Goal: Transaction & Acquisition: Purchase product/service

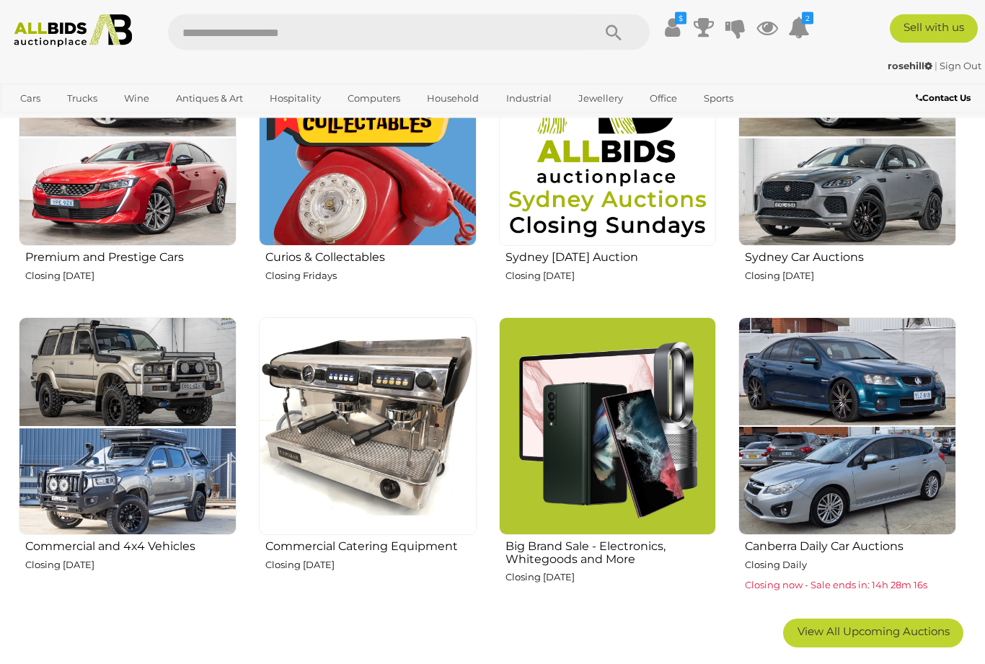
scroll to position [602, 0]
click at [381, 396] on img at bounding box center [368, 426] width 218 height 218
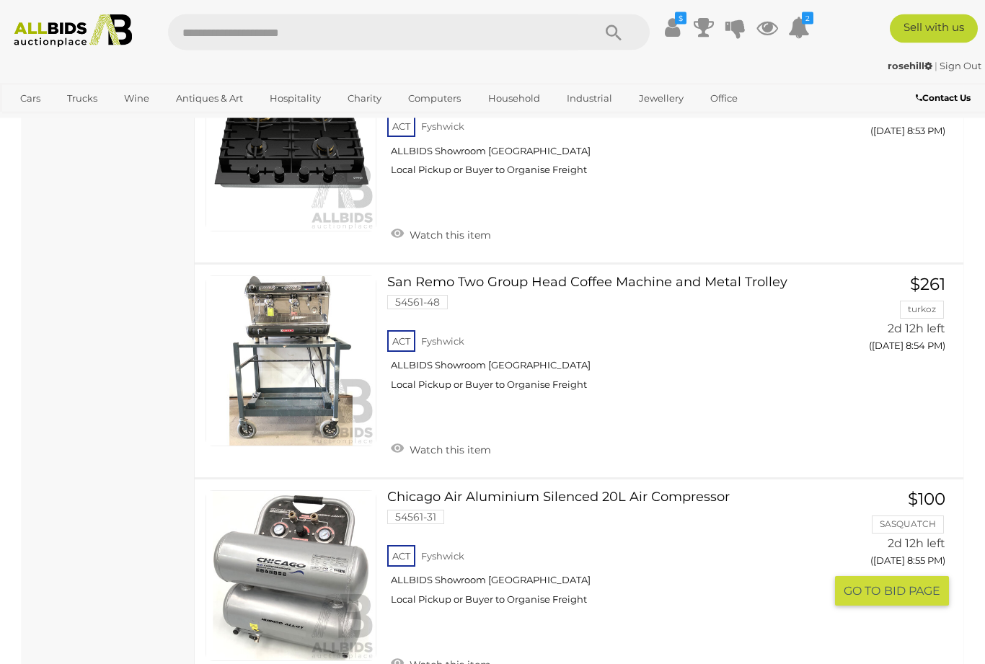
scroll to position [10400, 0]
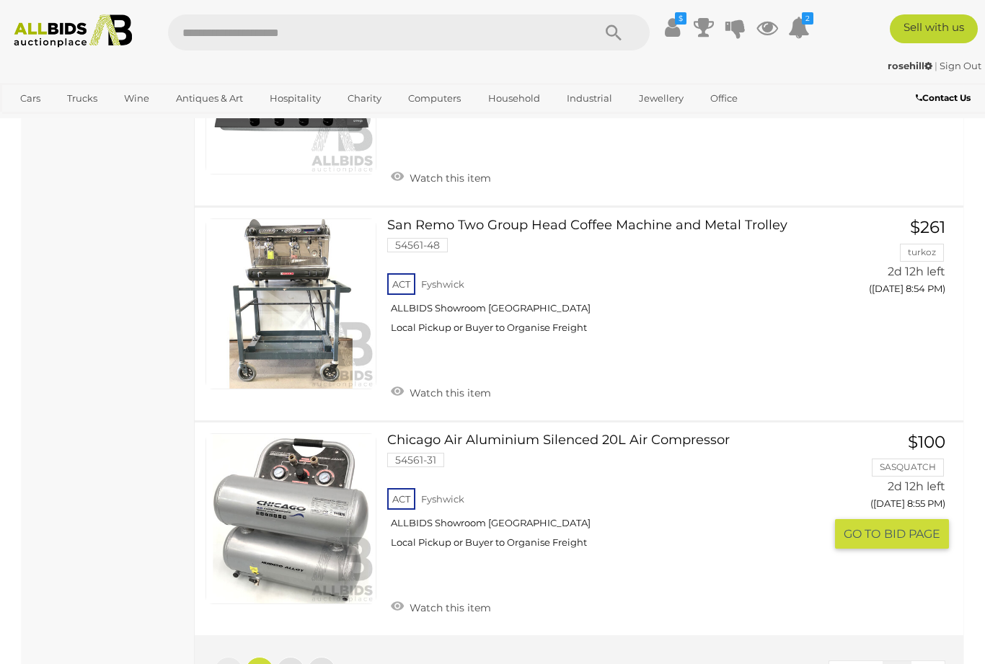
click at [299, 657] on link "2" at bounding box center [290, 671] width 29 height 29
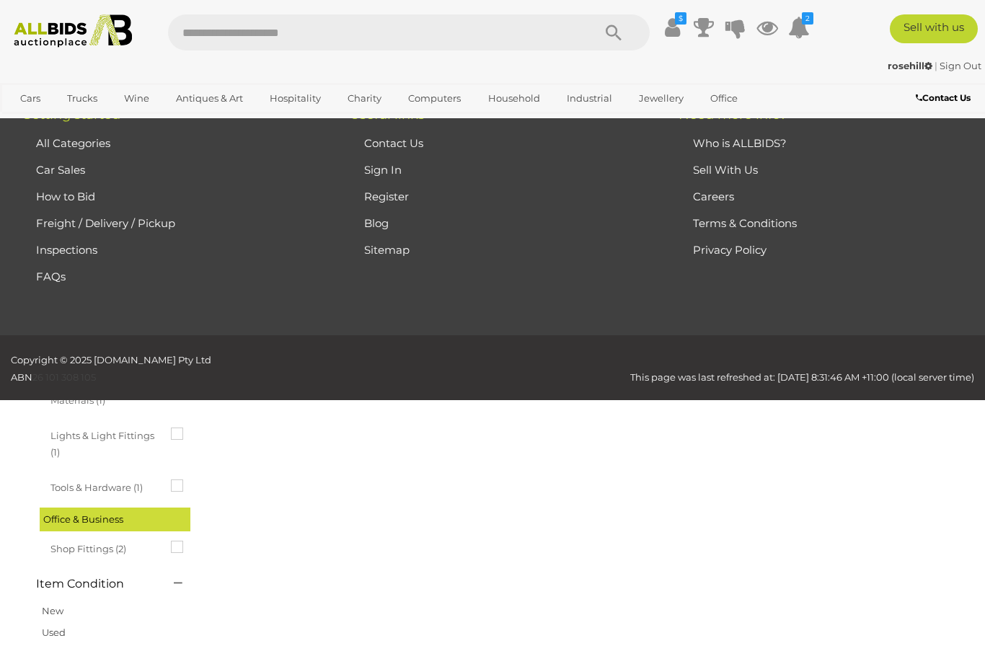
scroll to position [74, 0]
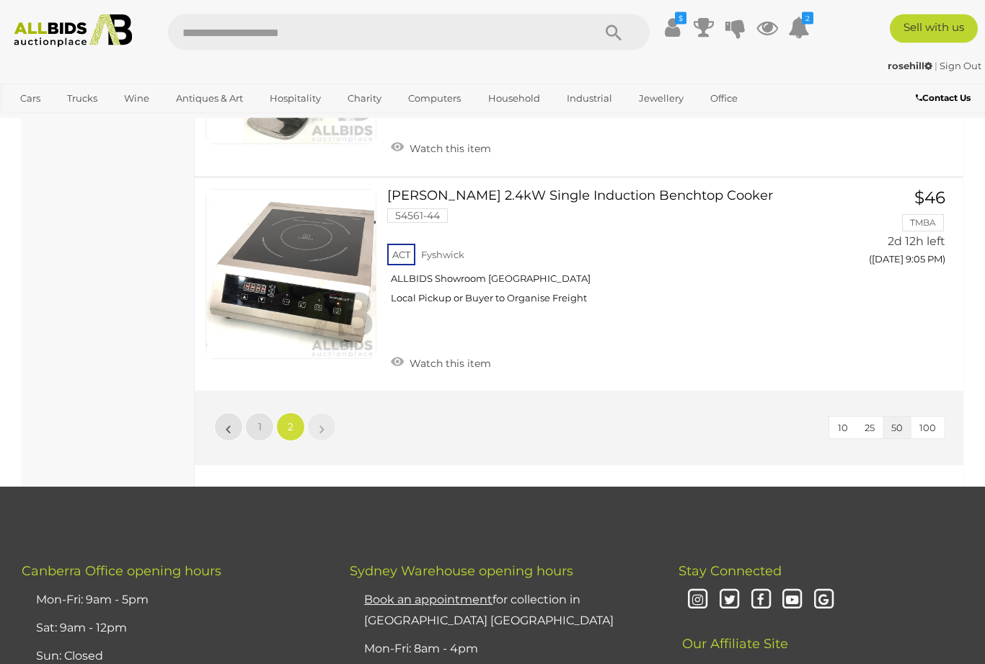
scroll to position [1347, 0]
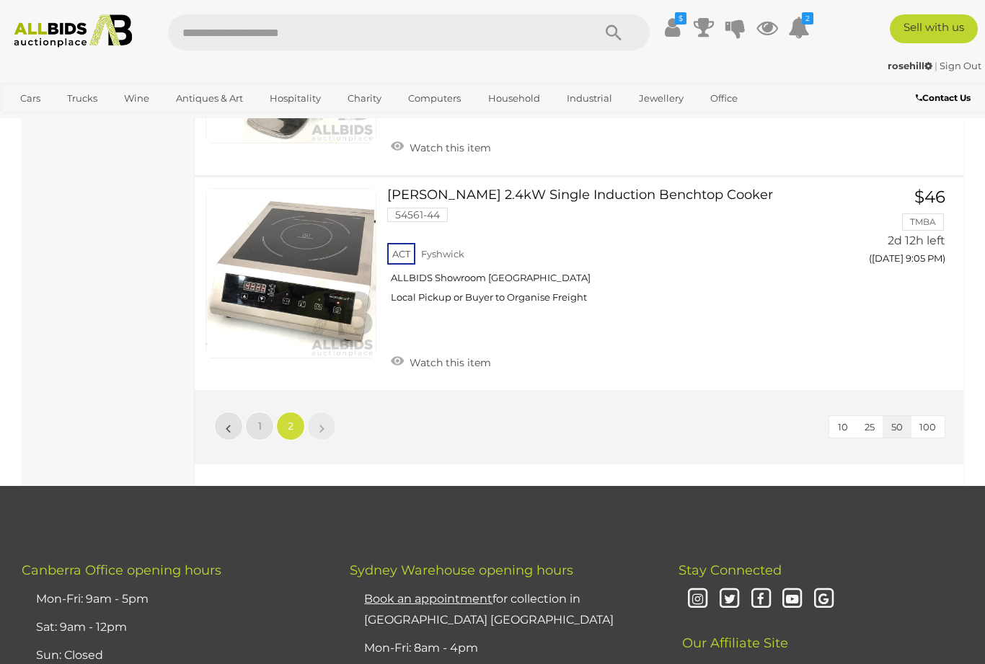
click at [0, 0] on link "View All Charity Auctions" at bounding box center [0, 0] width 0 height 0
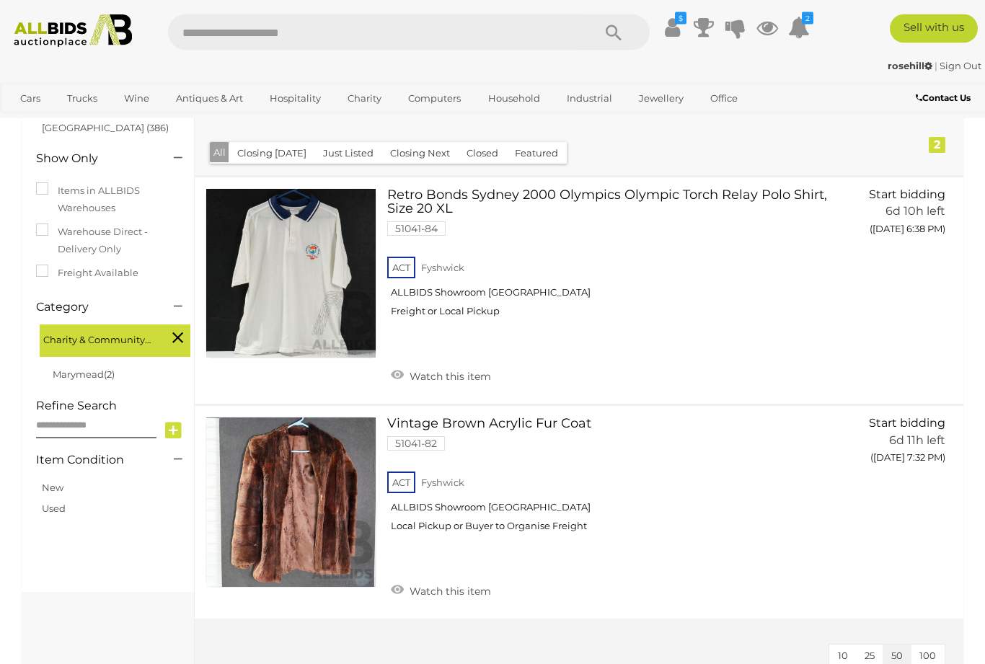
scroll to position [229, 0]
click at [0, 0] on link "View All Trucks Auctions" at bounding box center [0, 0] width 0 height 0
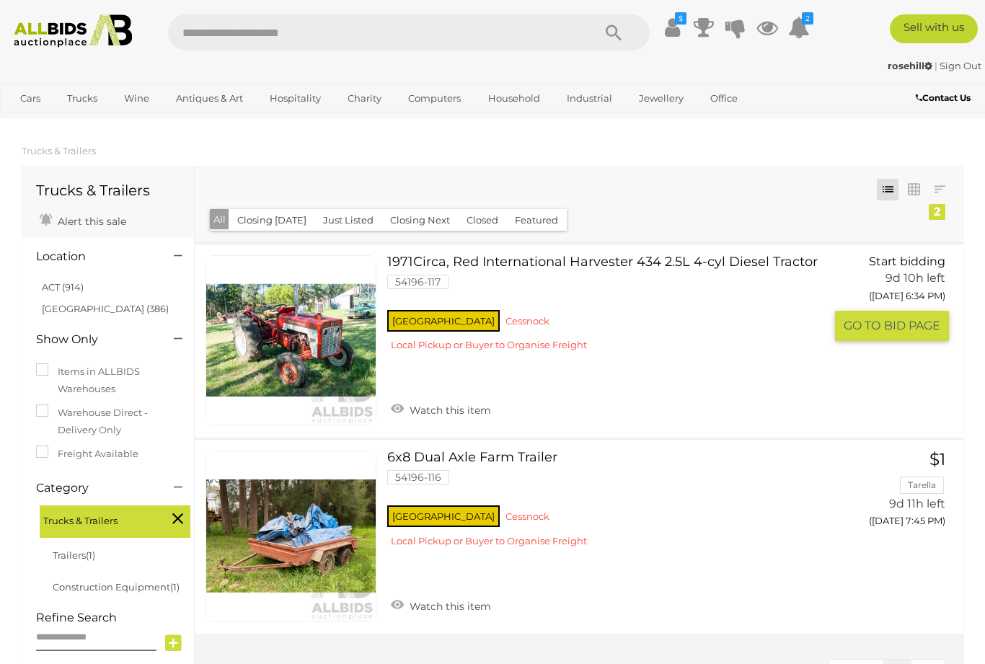
click at [788, 258] on link "1971Circa, Red International Harvester 434 2.5L 4-cyl Diesel Tractor 54196-117 …" at bounding box center [611, 308] width 427 height 107
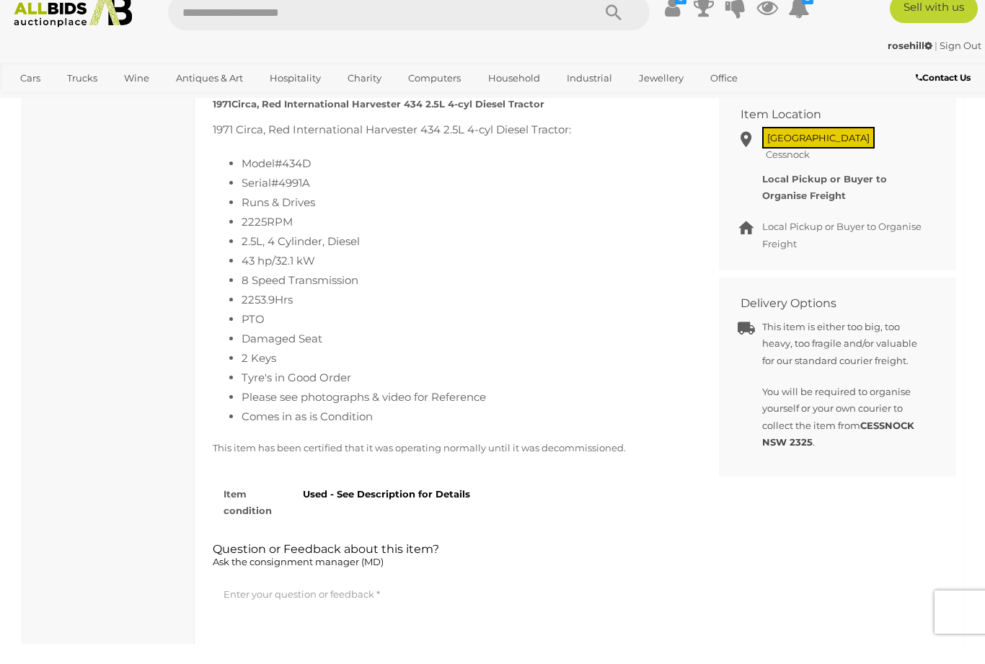
scroll to position [652, 0]
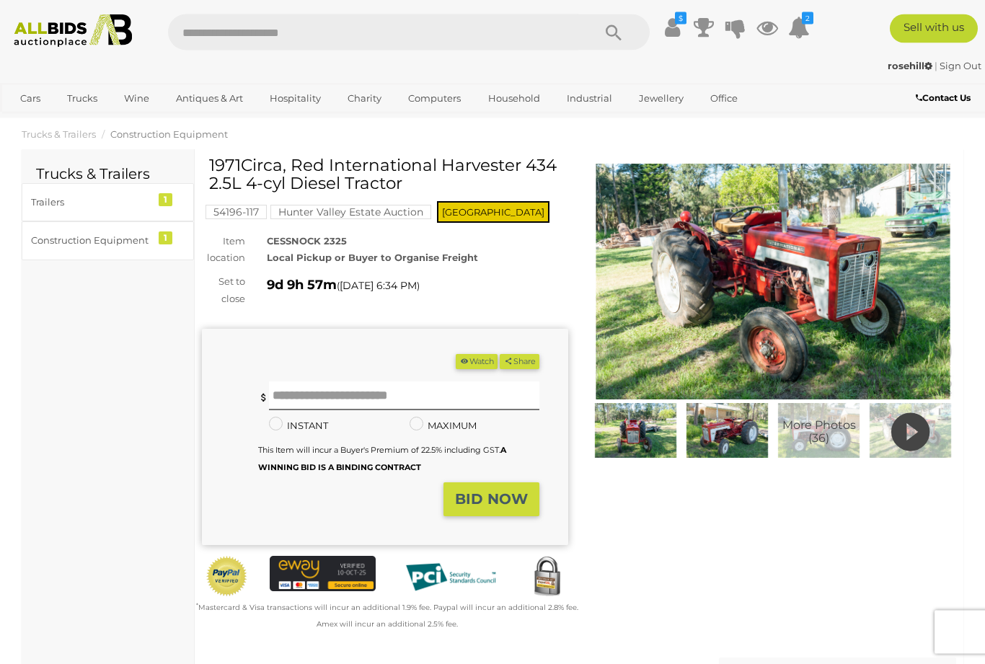
click at [894, 288] on img at bounding box center [773, 282] width 366 height 236
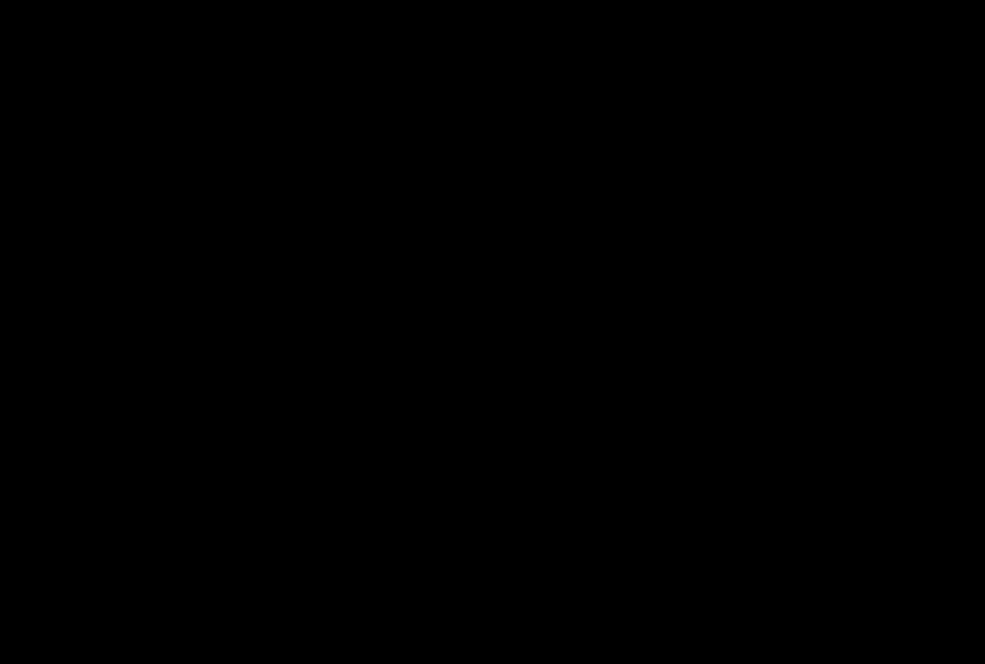
scroll to position [17, 0]
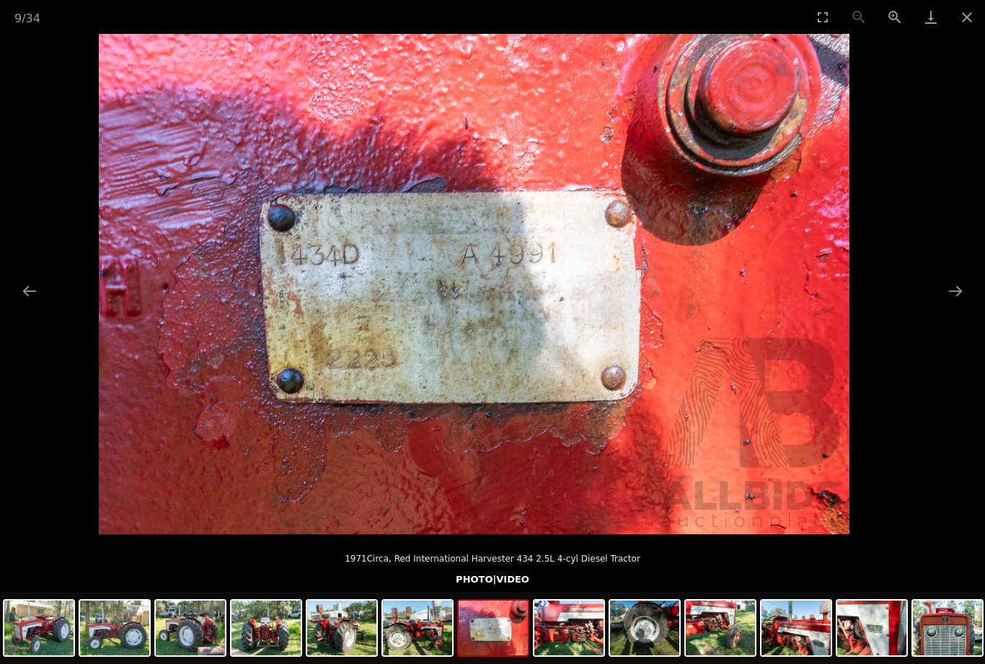
scroll to position [10, 0]
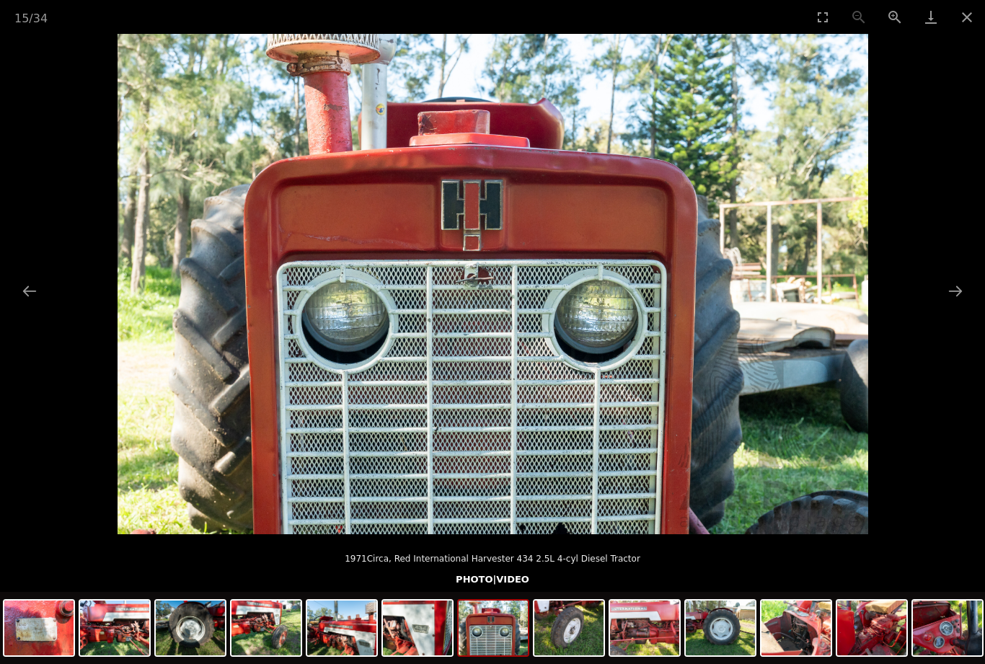
scroll to position [33, 0]
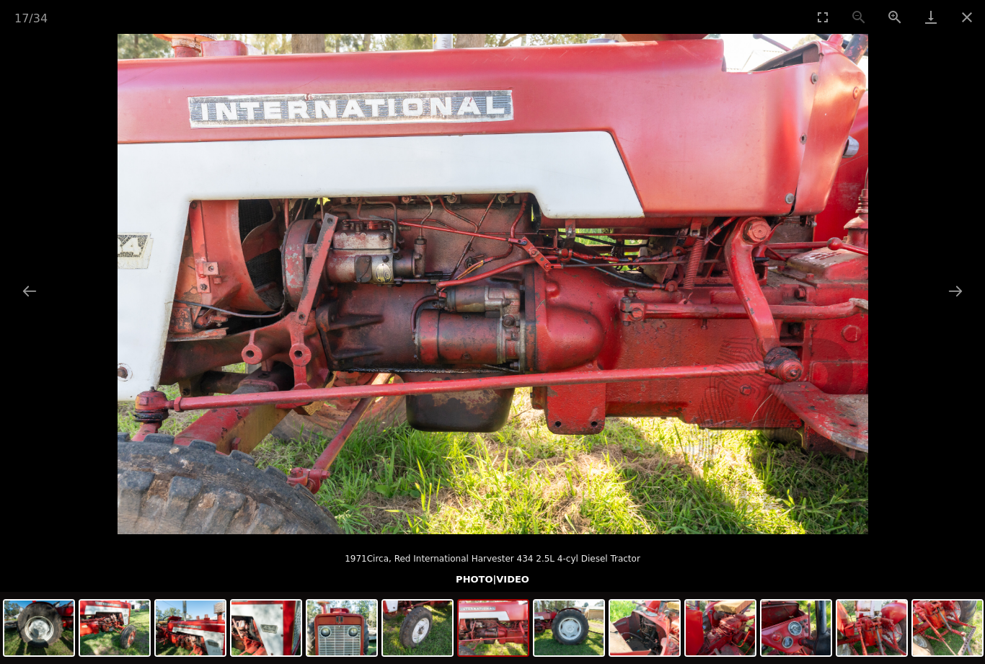
scroll to position [17, 0]
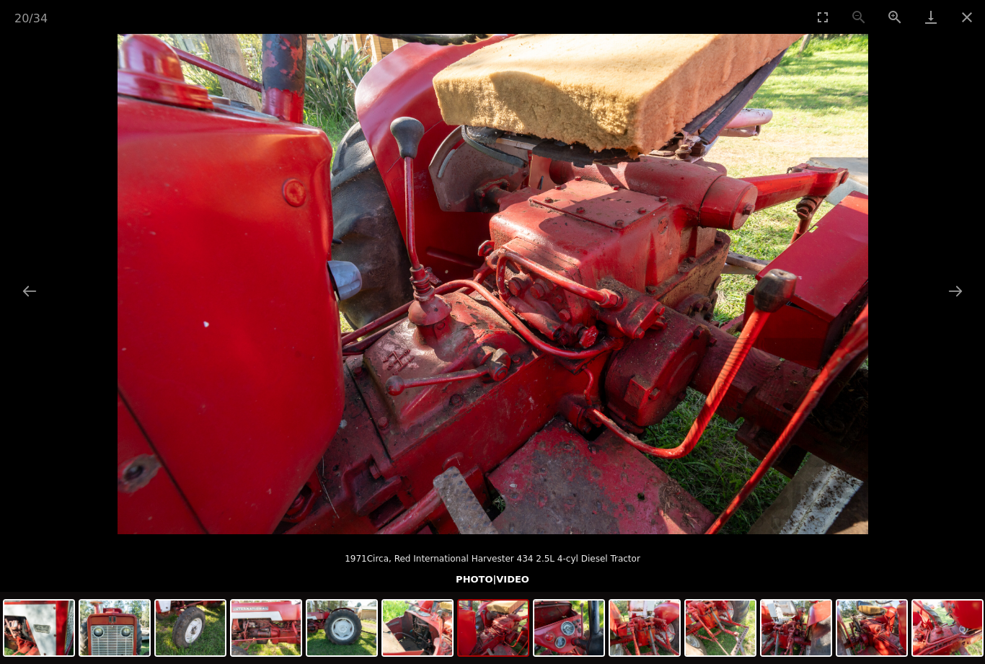
click at [911, 293] on picture at bounding box center [492, 284] width 985 height 501
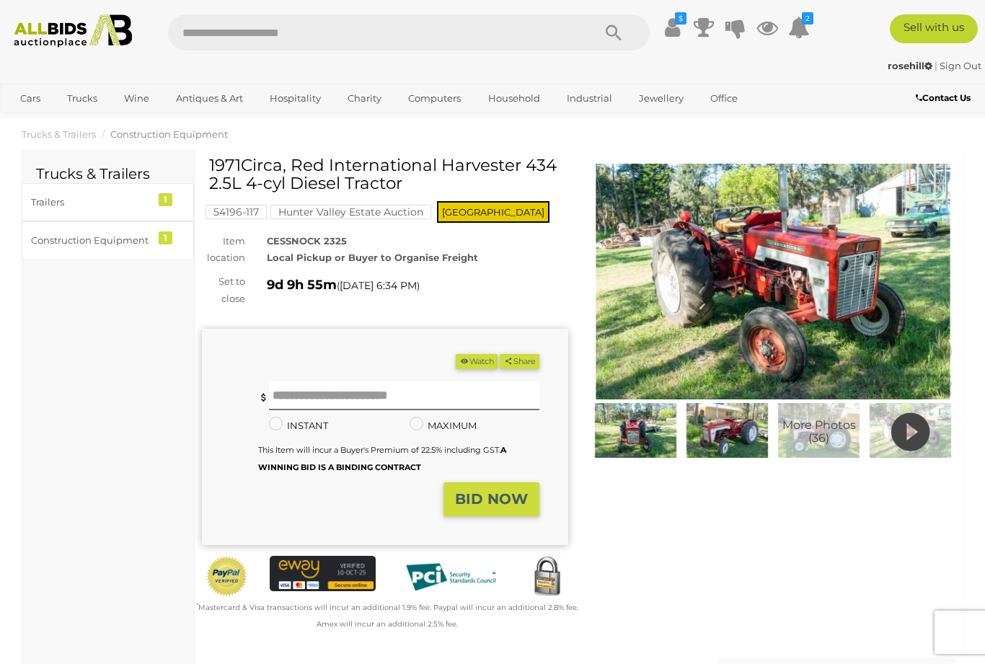
click at [340, 214] on mark "Hunter Valley Estate Auction" at bounding box center [351, 212] width 161 height 14
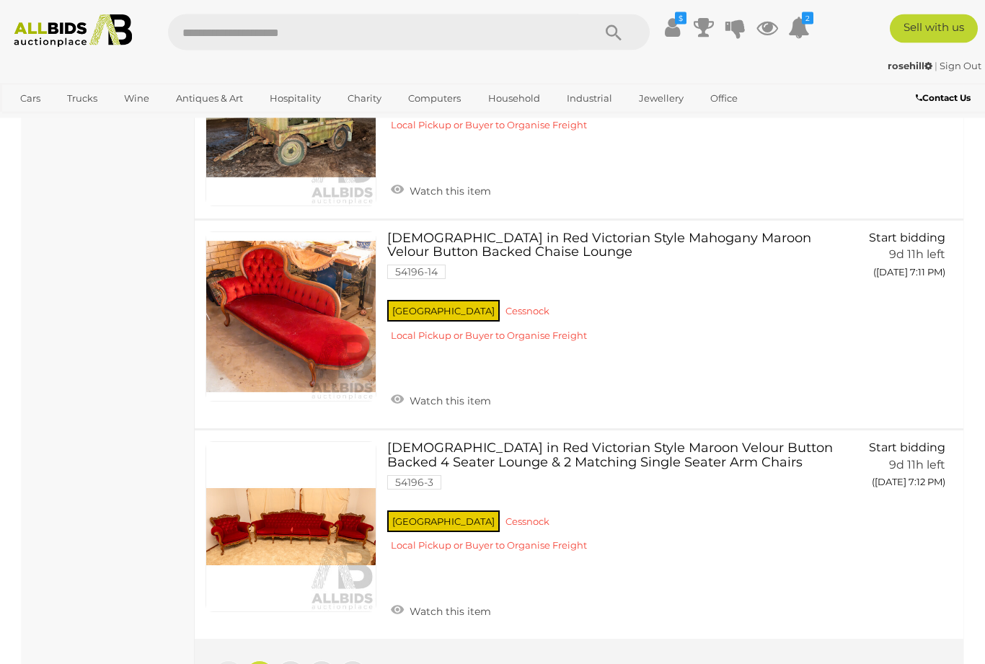
scroll to position [9563, 0]
click at [297, 661] on link "2" at bounding box center [290, 675] width 29 height 29
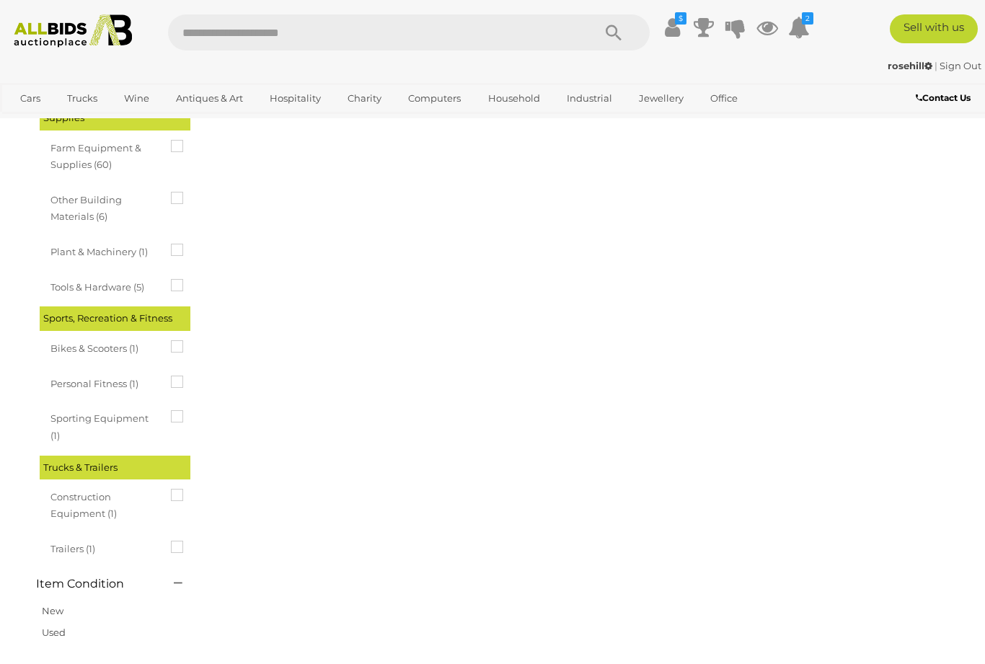
scroll to position [74, 0]
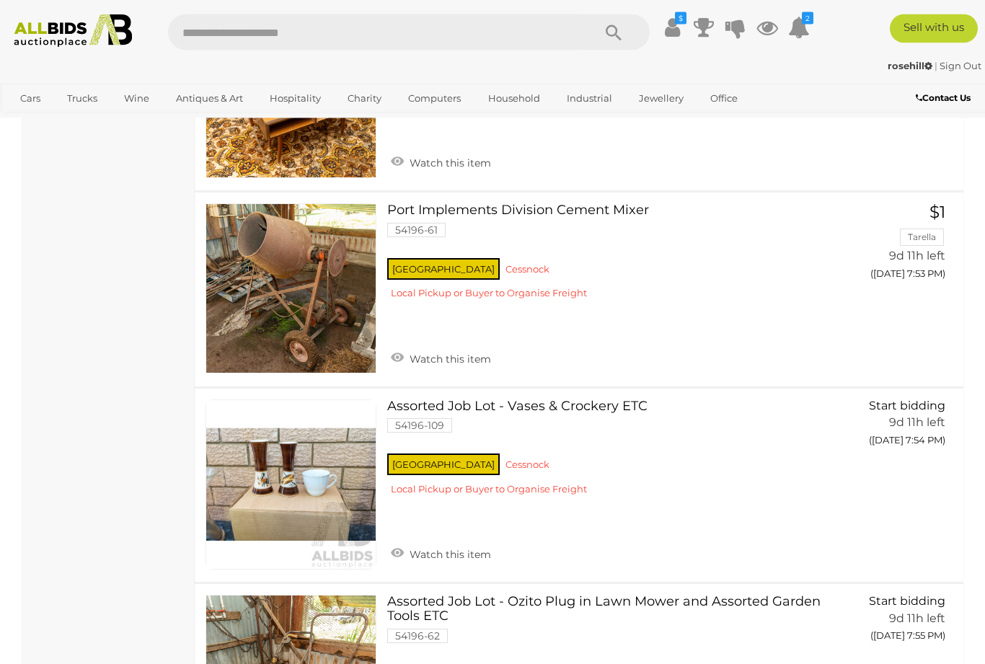
scroll to position [8163, 0]
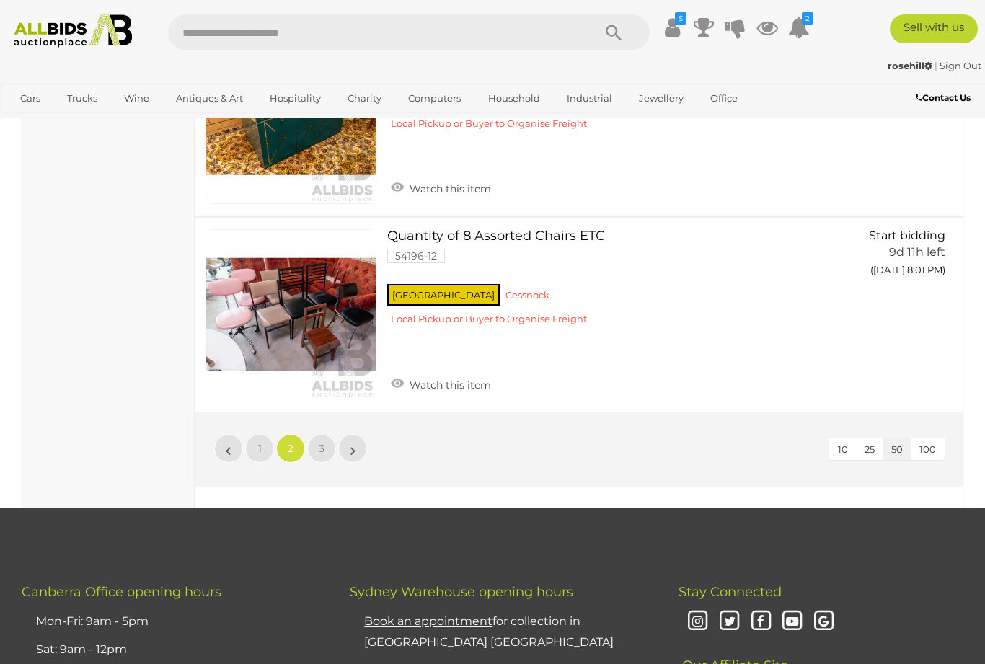
click at [322, 442] on span "3" at bounding box center [322, 448] width 6 height 13
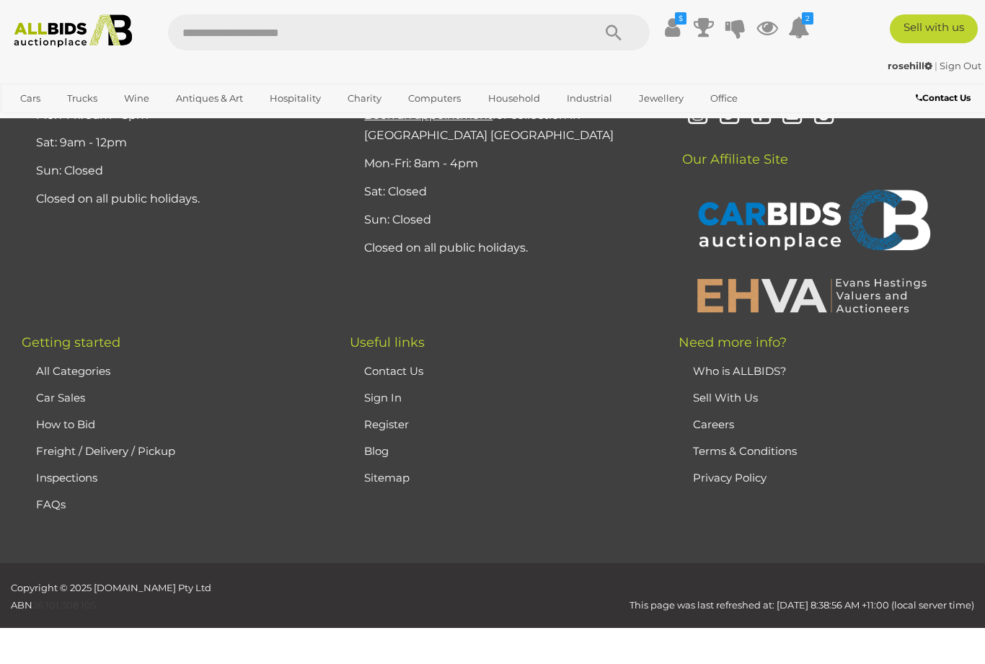
scroll to position [74, 0]
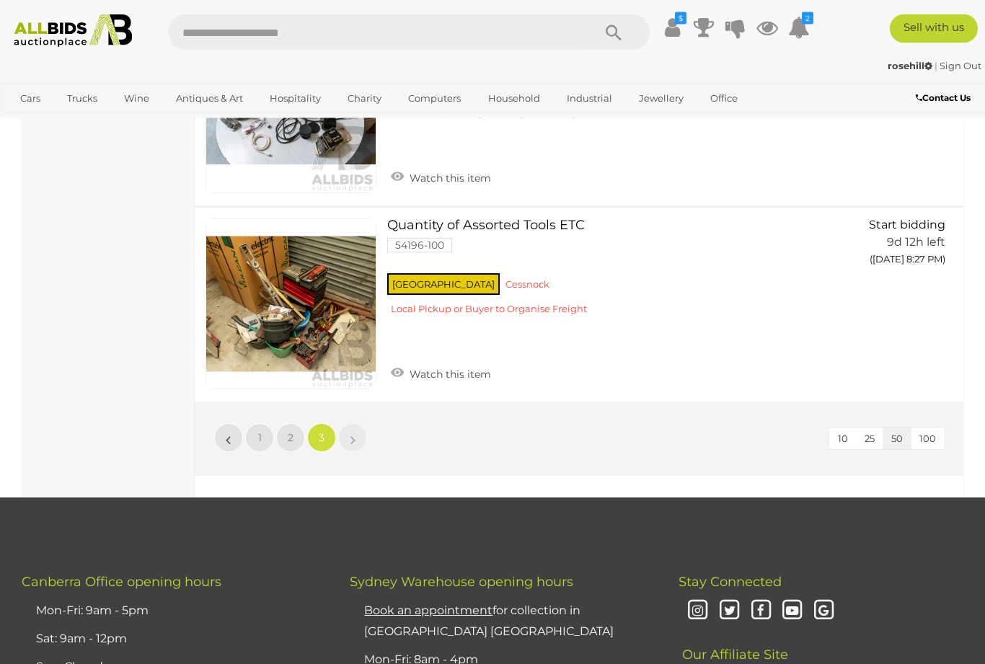
scroll to position [4954, 0]
click at [259, 431] on span "1" at bounding box center [260, 437] width 4 height 13
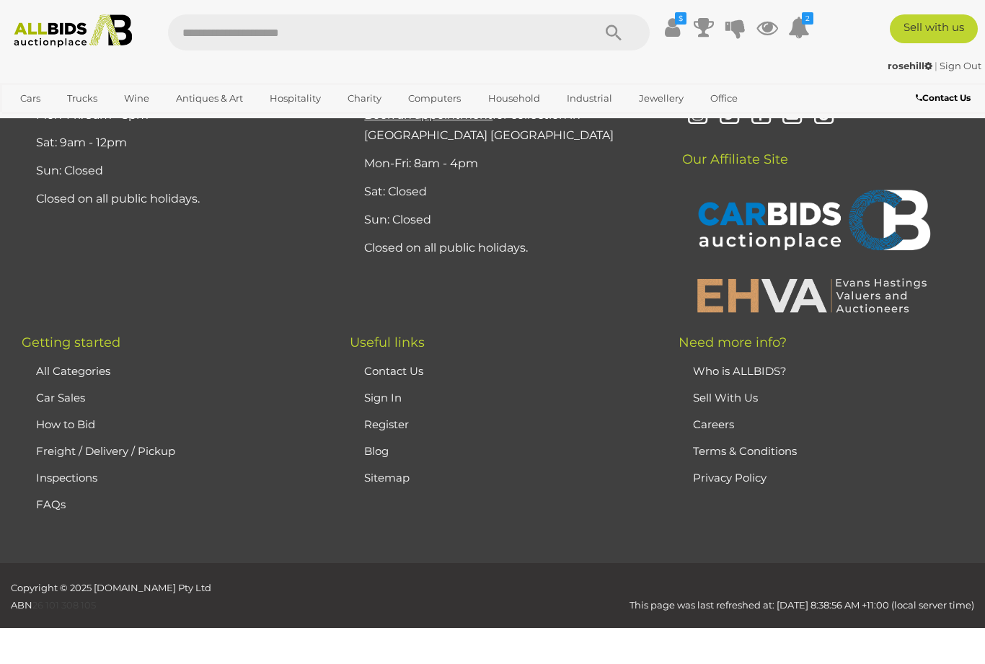
scroll to position [74, 0]
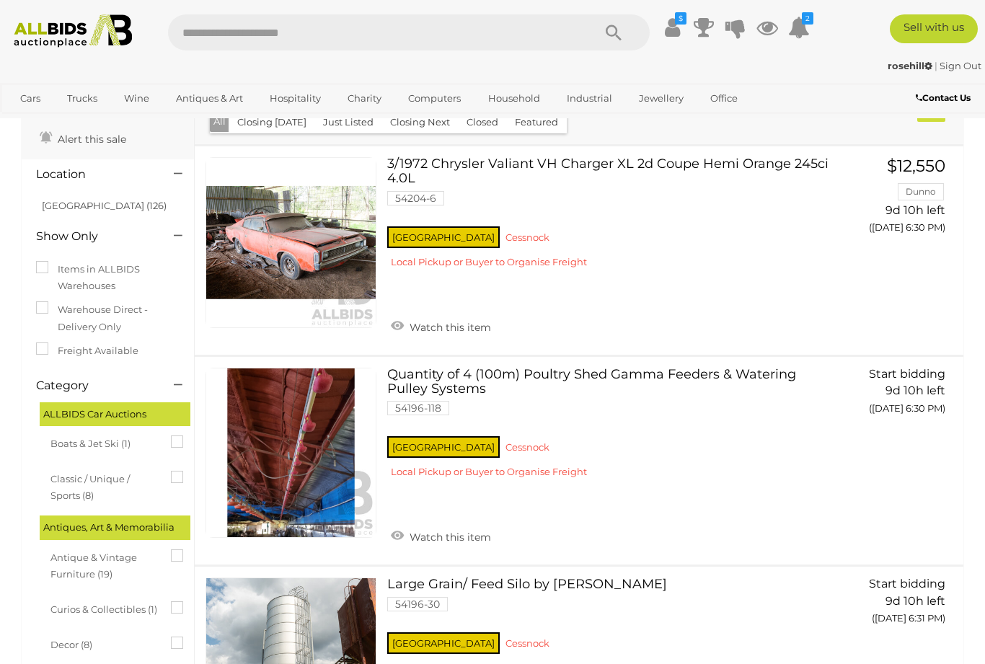
scroll to position [1158, 0]
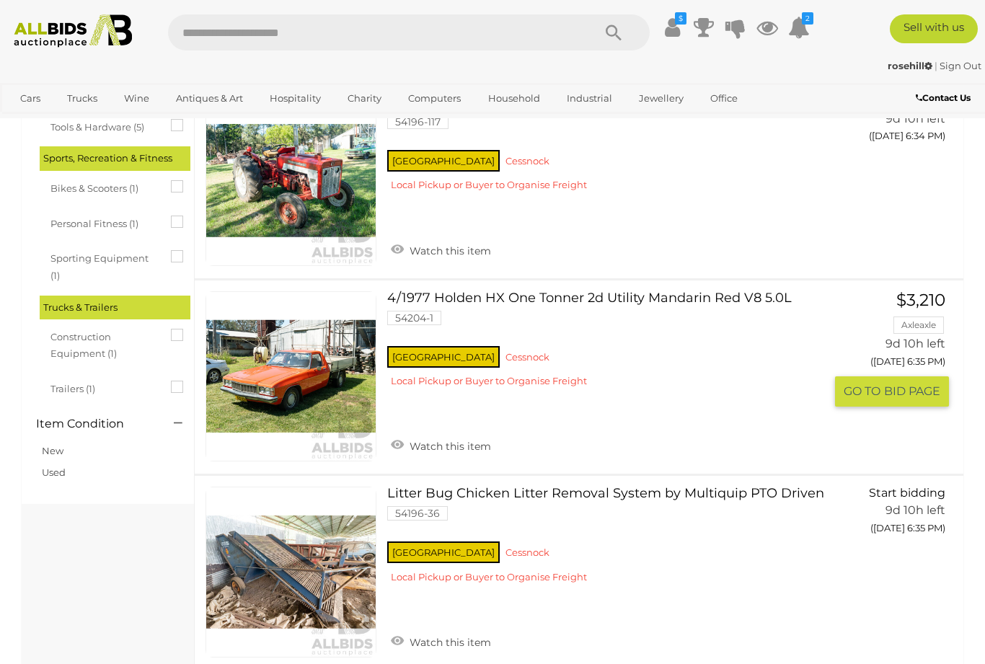
click at [302, 361] on link at bounding box center [291, 376] width 171 height 171
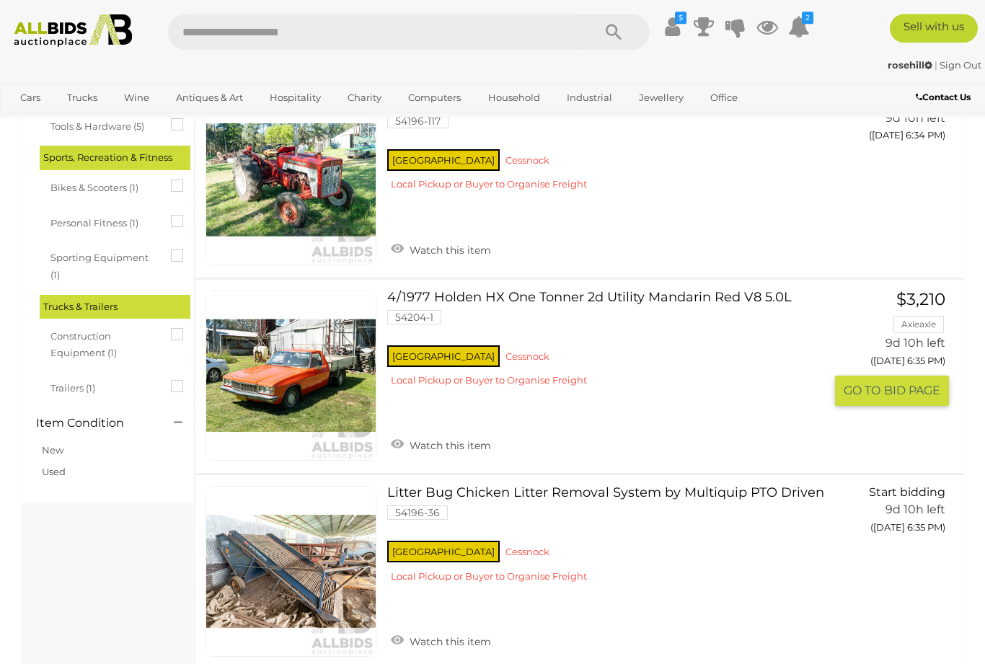
scroll to position [1205, 0]
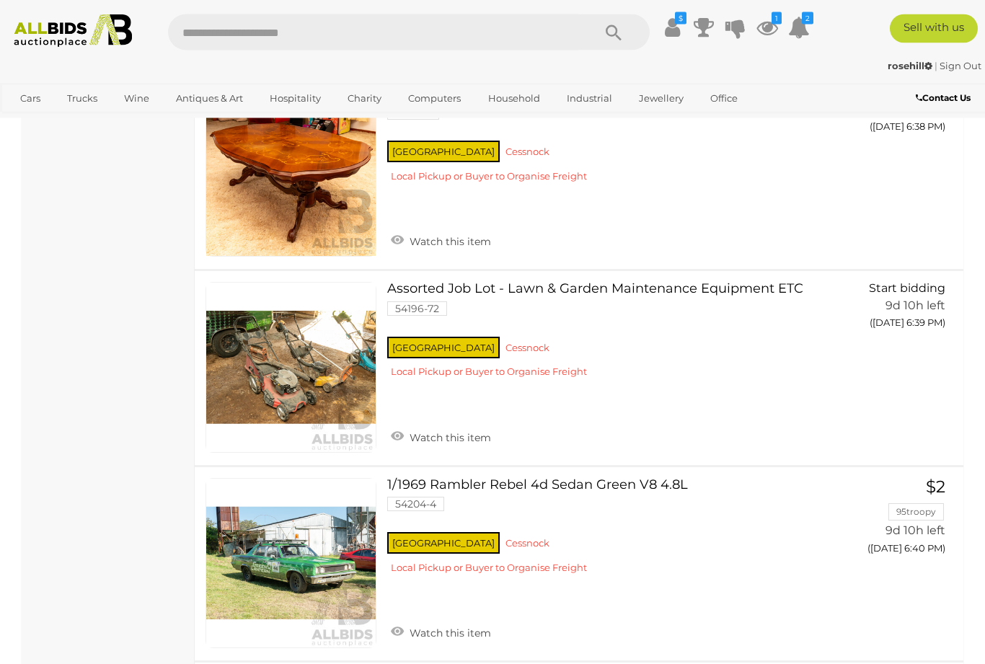
scroll to position [2147, 0]
click at [880, 571] on span "GO TO" at bounding box center [864, 578] width 40 height 15
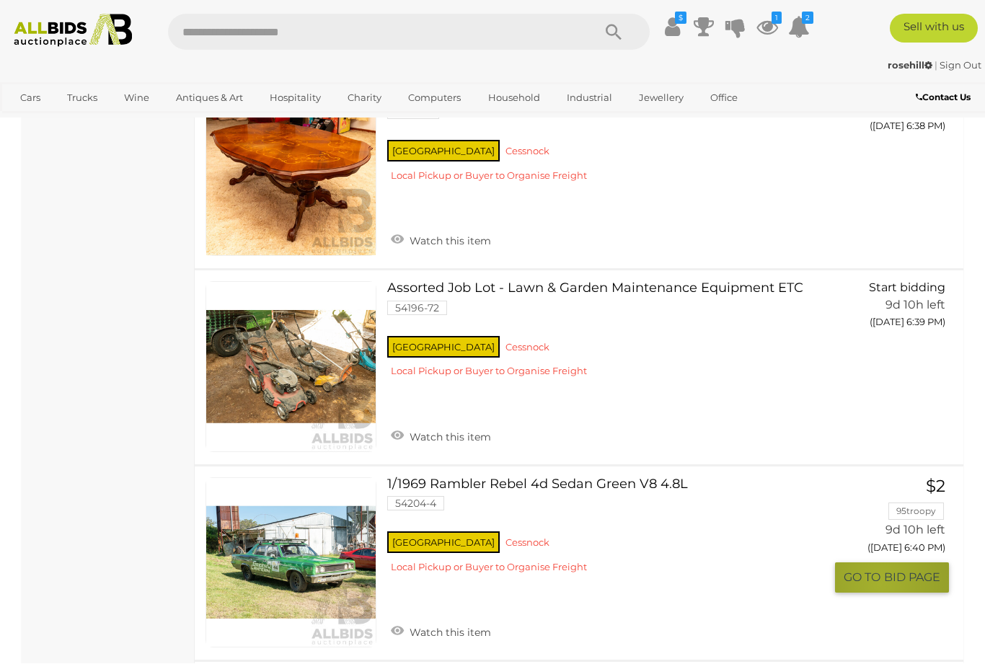
scroll to position [2194, 0]
